Goal: Information Seeking & Learning: Learn about a topic

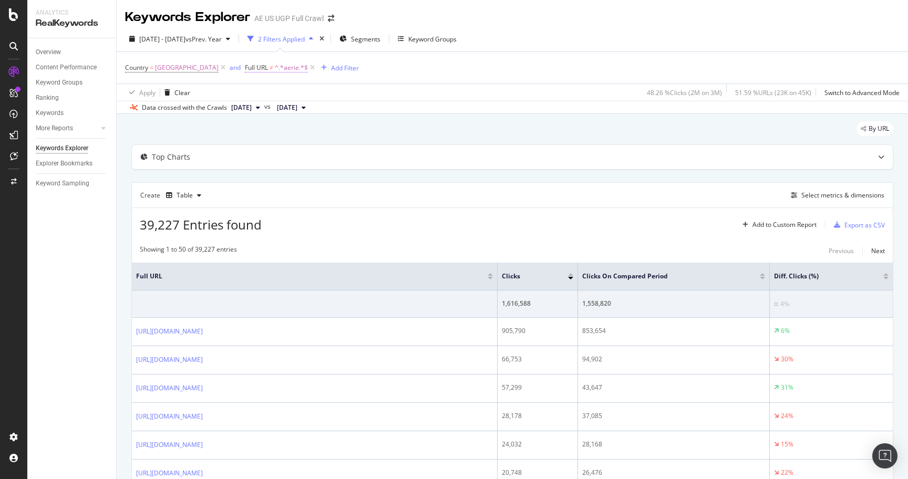
click at [302, 70] on span "^.*aerie.*$" at bounding box center [291, 67] width 33 height 15
click at [278, 95] on span "Doesn't contain" at bounding box center [287, 92] width 46 height 9
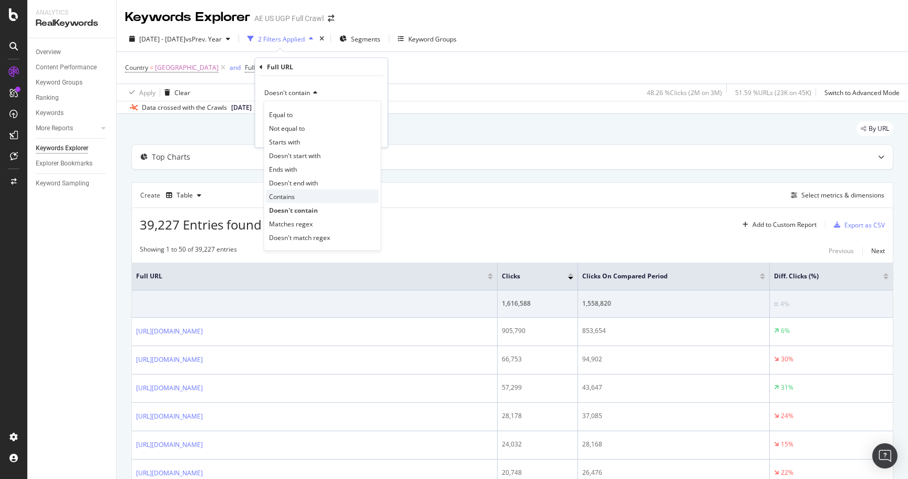
click at [296, 195] on div "Contains" at bounding box center [322, 197] width 112 height 14
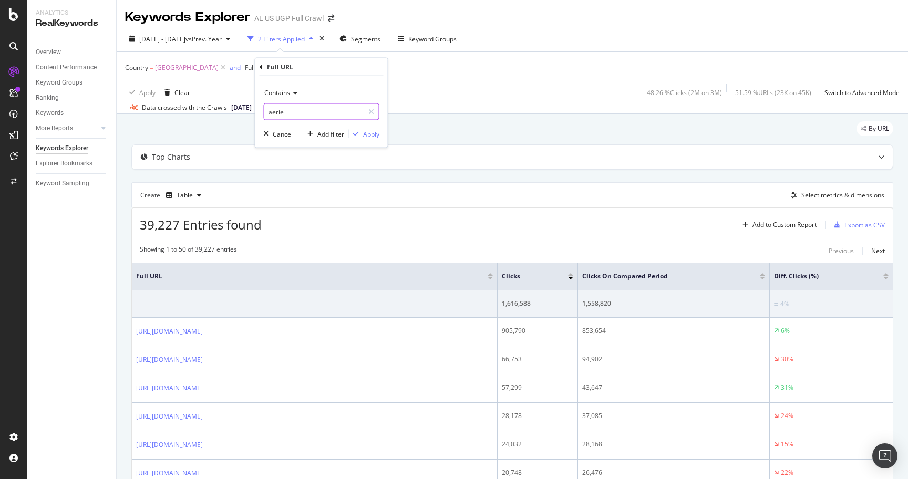
click at [301, 119] on input "aerie" at bounding box center [313, 112] width 99 height 17
type input "/o/"
click at [372, 134] on div "Apply" at bounding box center [371, 133] width 16 height 9
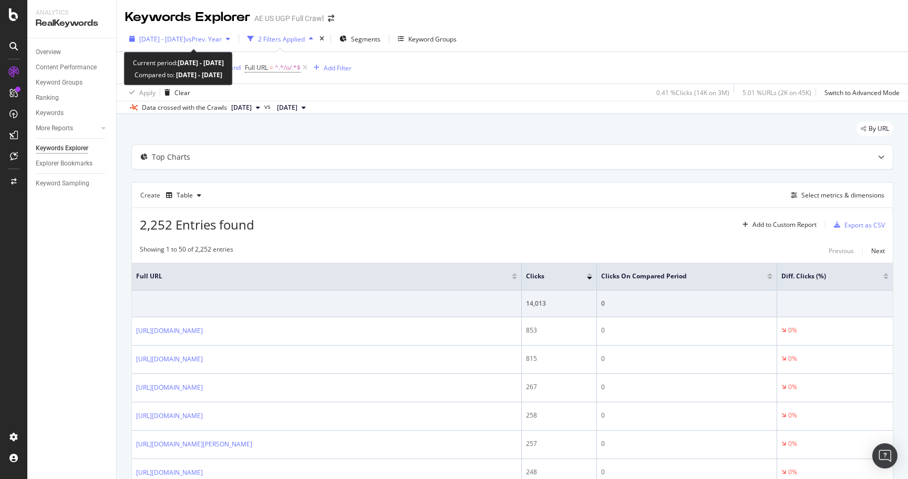
click at [186, 39] on span "[DATE] - [DATE]" at bounding box center [162, 39] width 46 height 9
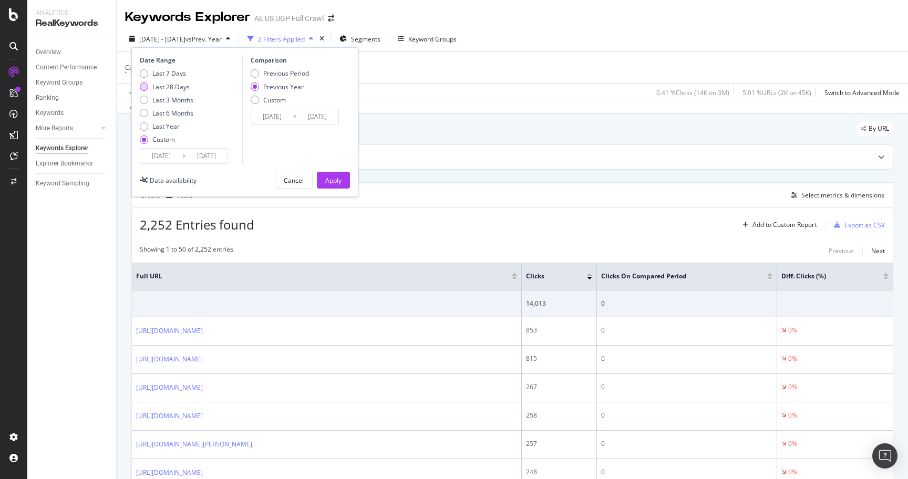
click at [177, 85] on div "Last 28 Days" at bounding box center [170, 87] width 37 height 9
type input "[DATE]"
click at [291, 70] on div "Previous Period" at bounding box center [286, 73] width 46 height 9
type input "[DATE]"
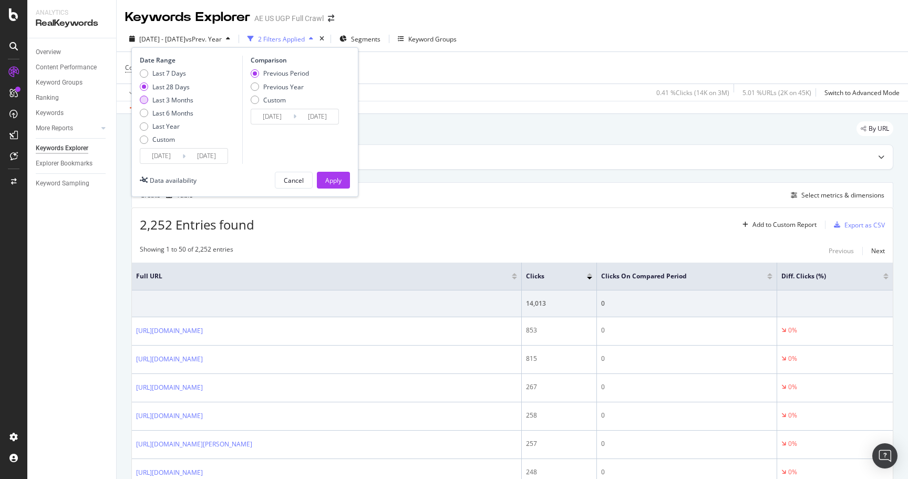
click at [187, 98] on div "Last 3 Months" at bounding box center [172, 100] width 41 height 9
type input "[DATE]"
click at [334, 189] on button "Apply" at bounding box center [333, 180] width 33 height 17
